Goal: Information Seeking & Learning: Find specific fact

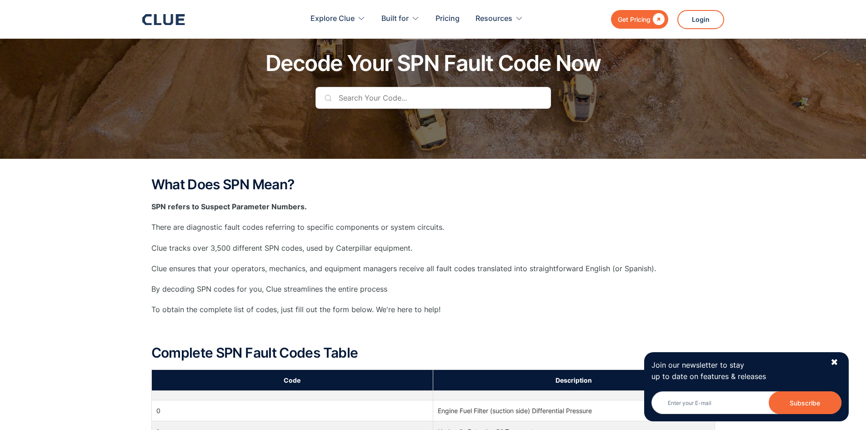
click at [397, 100] on input "text" at bounding box center [434, 98] width 236 height 22
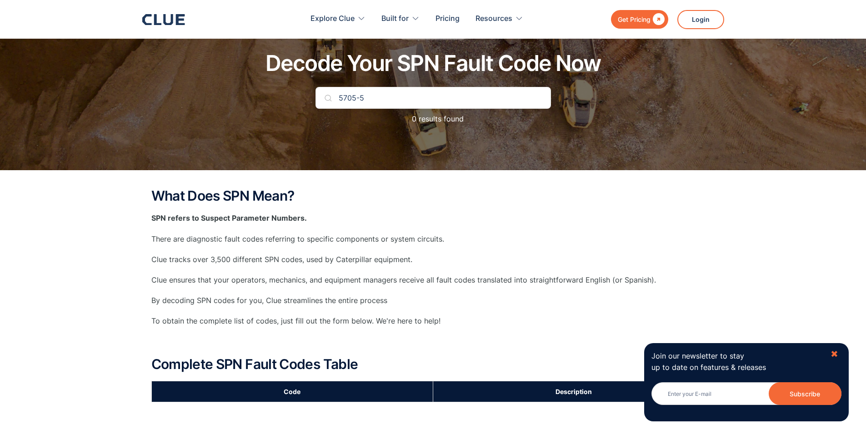
click at [836, 350] on div "✖" at bounding box center [835, 353] width 8 height 11
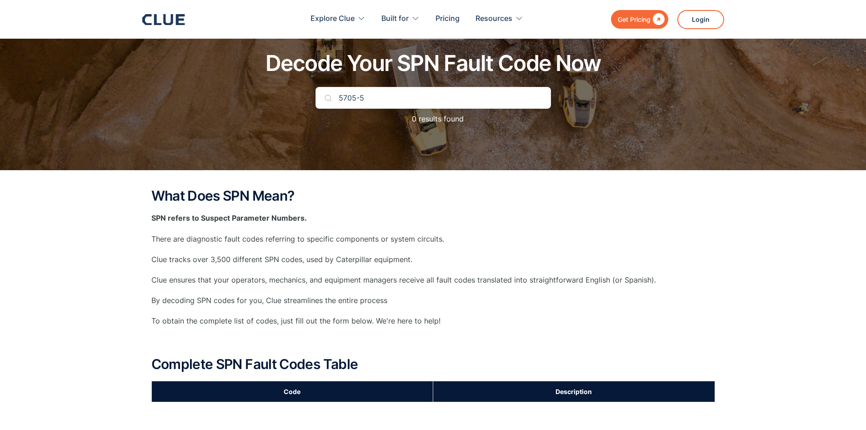
click at [463, 96] on input "5705-5" at bounding box center [434, 98] width 236 height 22
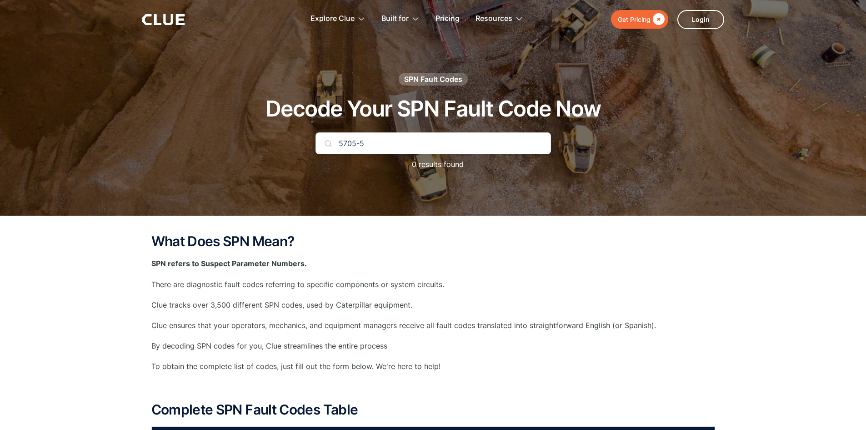
click at [381, 142] on input "5705-5" at bounding box center [434, 143] width 236 height 22
click at [421, 79] on div "SPN Fault Codes" at bounding box center [433, 79] width 58 height 10
click at [372, 145] on input "5705-5" at bounding box center [434, 143] width 236 height 22
click at [326, 141] on img at bounding box center [328, 143] width 7 height 7
click at [369, 146] on input "5705-5" at bounding box center [434, 143] width 236 height 22
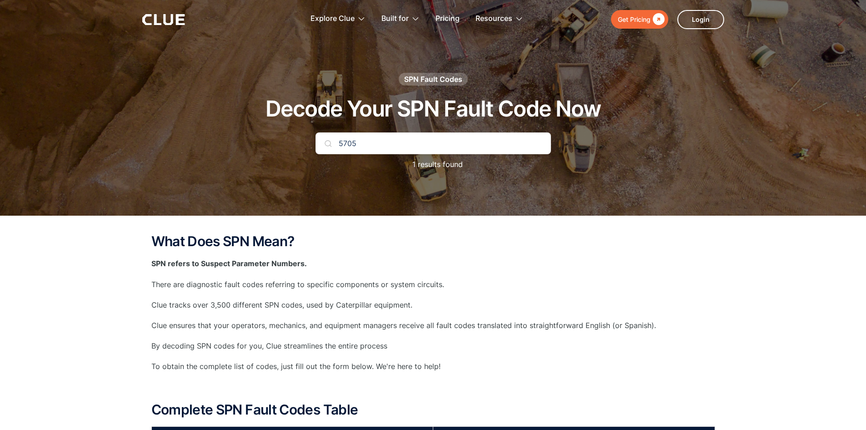
type input "5705"
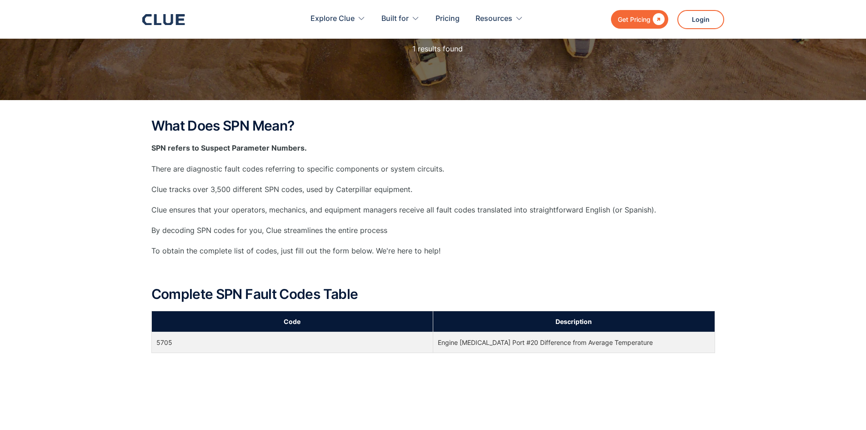
scroll to position [136, 0]
